Goal: Transaction & Acquisition: Purchase product/service

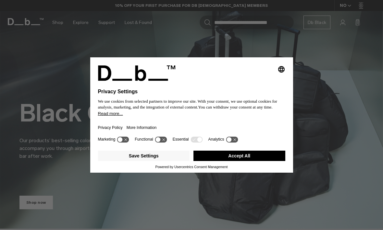
click at [252, 158] on button "Accept All" at bounding box center [239, 156] width 92 height 10
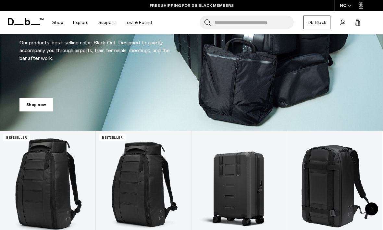
scroll to position [98, 0]
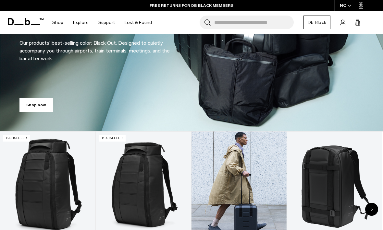
click at [261, 192] on link "Ramverk Carry-on" at bounding box center [238, 185] width 95 height 106
